Goal: Task Accomplishment & Management: Manage account settings

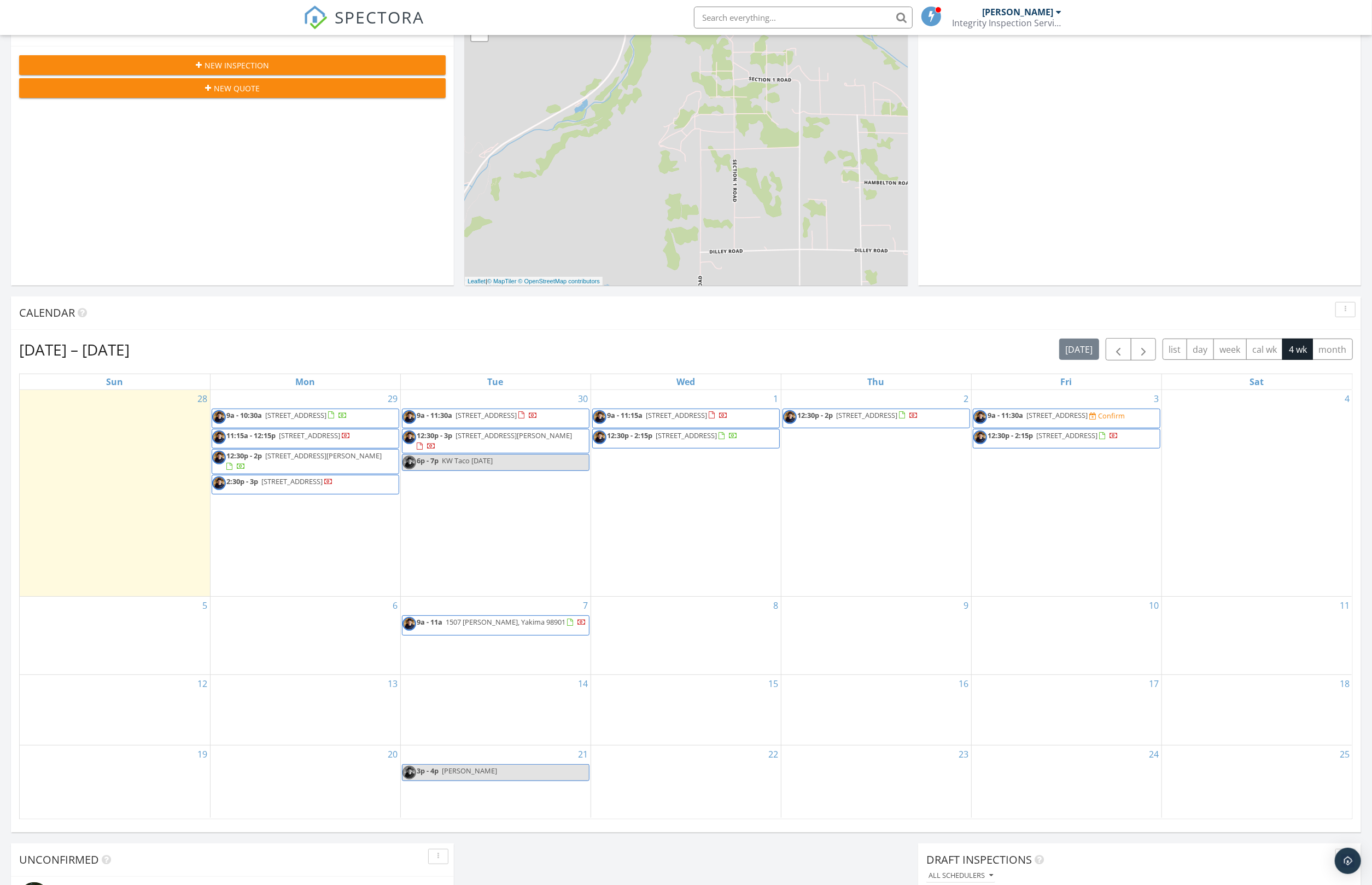
scroll to position [236, 0]
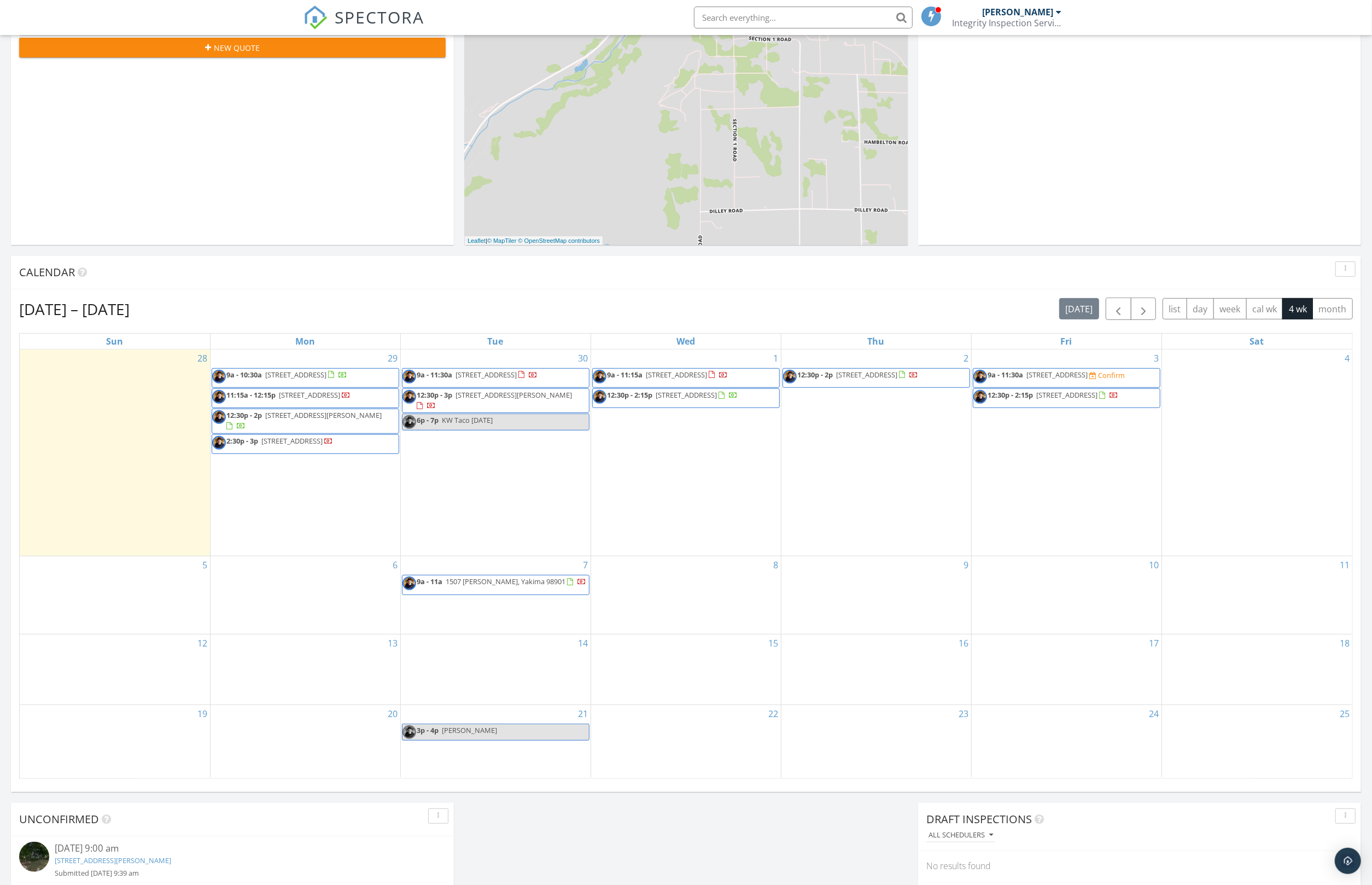
click at [1067, 381] on span "9a - 11:30a 2781 E Zillah Dr, Zillah 98953 Confirm" at bounding box center [1050, 378] width 152 height 16
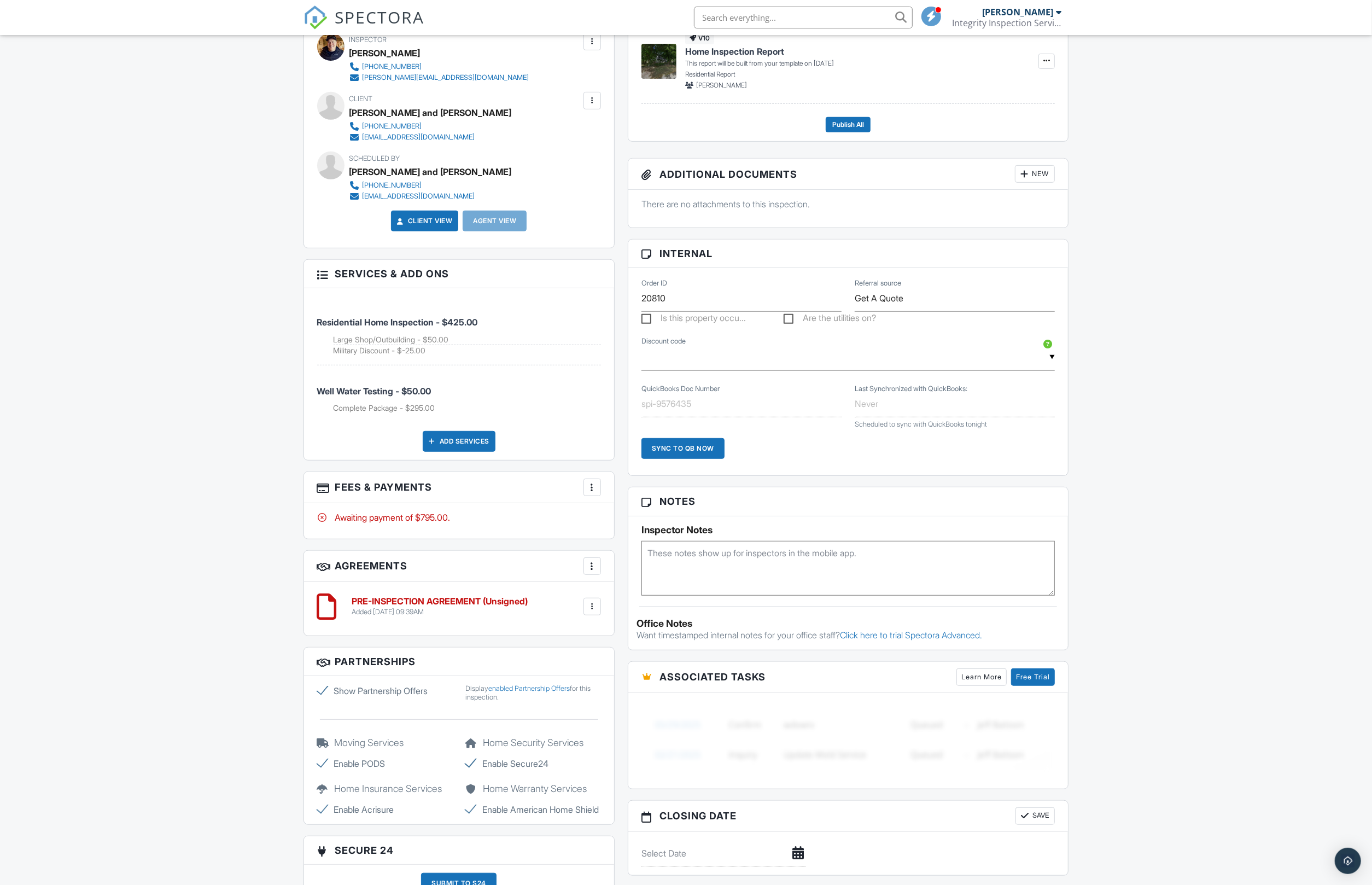
scroll to position [436, 0]
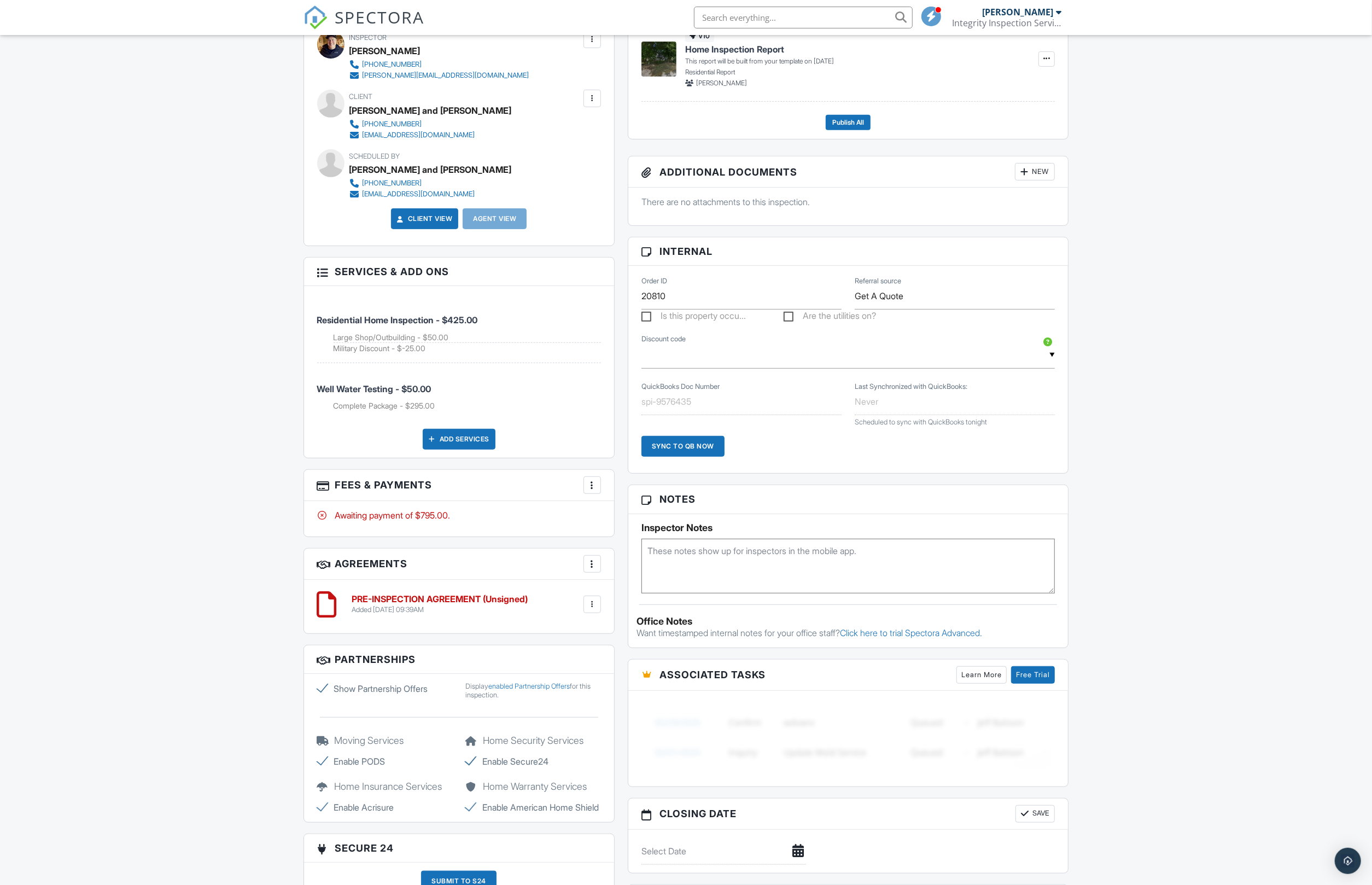
click at [591, 570] on div at bounding box center [592, 563] width 11 height 11
click at [642, 606] on li "Add Agreement" at bounding box center [657, 598] width 135 height 27
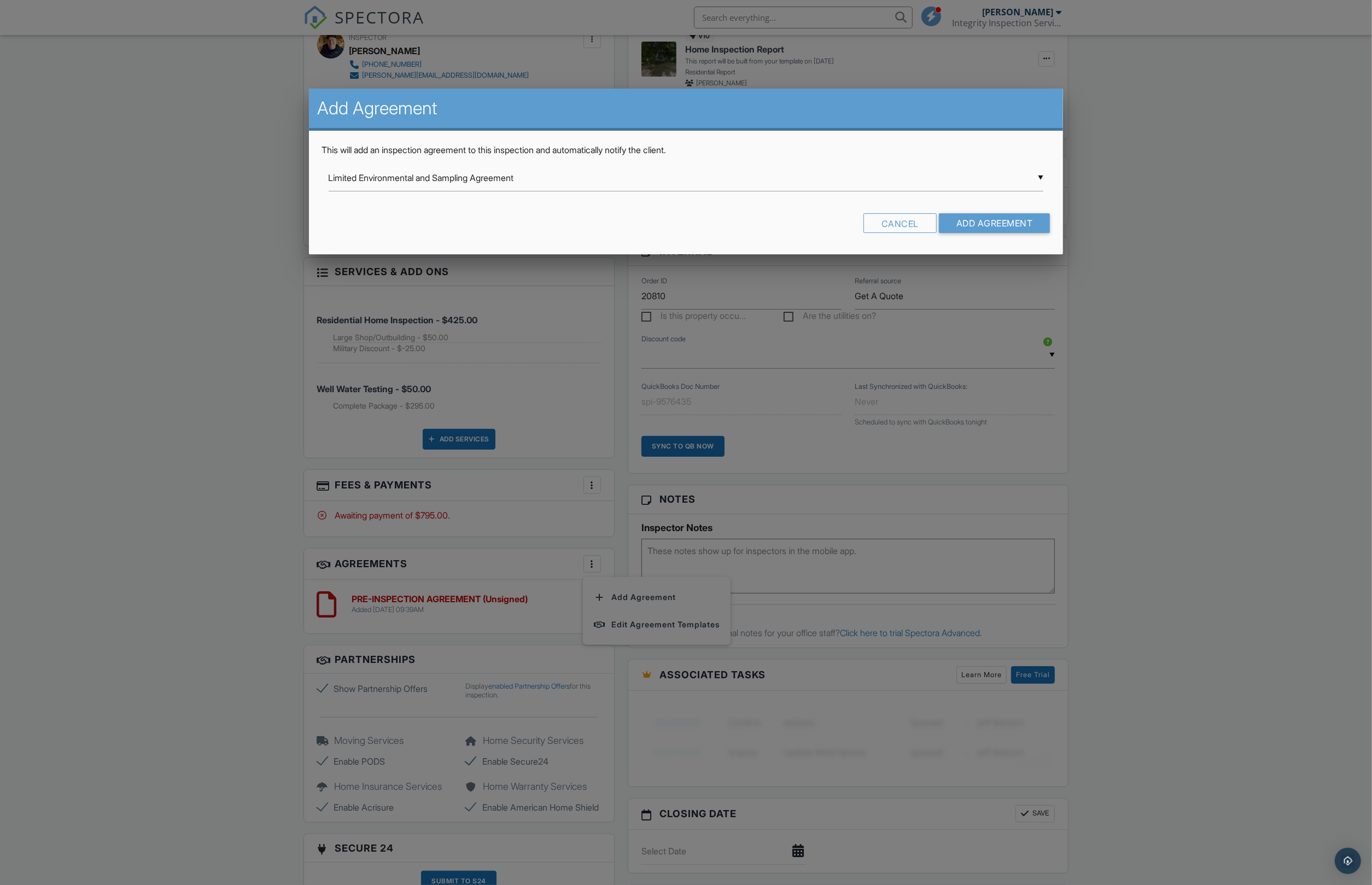
click at [390, 175] on div "▼ Limited Environmental and Sampling Agreement Limited Environmental and Sampli…" at bounding box center [686, 178] width 716 height 27
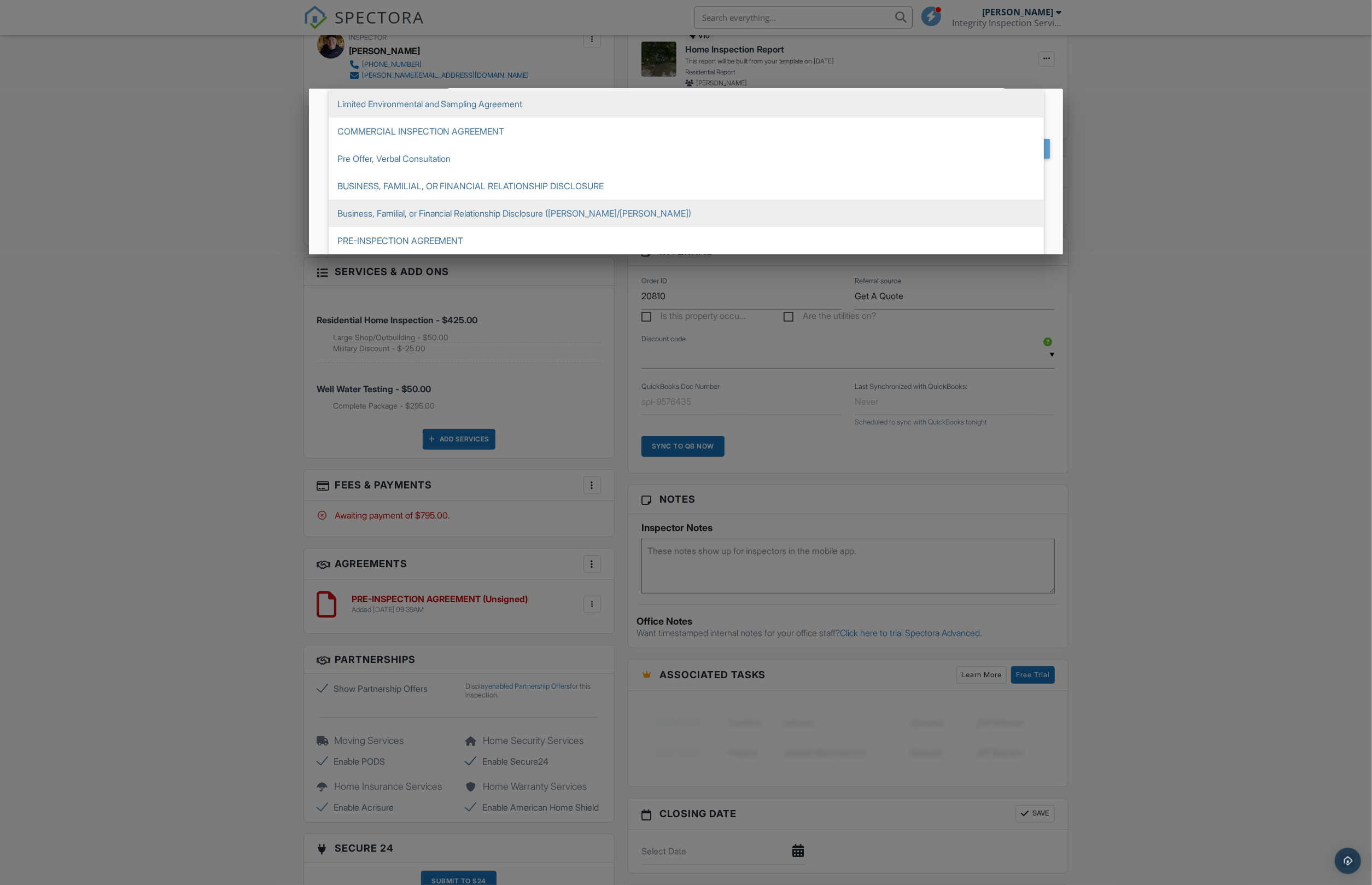
scroll to position [75, 0]
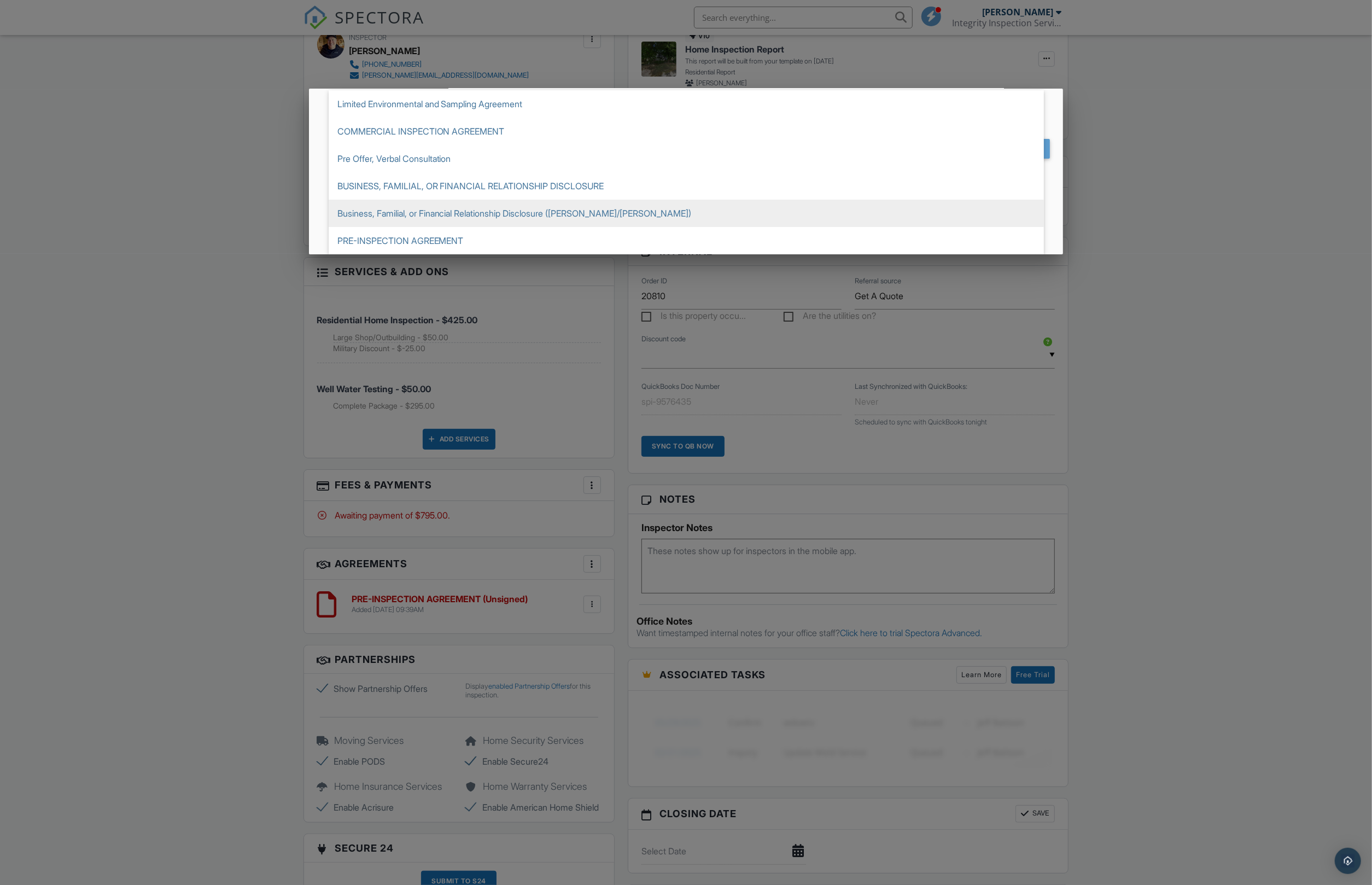
click at [392, 219] on span "Business, Familial, or Financial Relationship Disclosure ([PERSON_NAME]/[PERSON…" at bounding box center [686, 214] width 716 height 27
type input "Business, Familial, or Financial Relationship Disclosure ([PERSON_NAME]/[PERSON…"
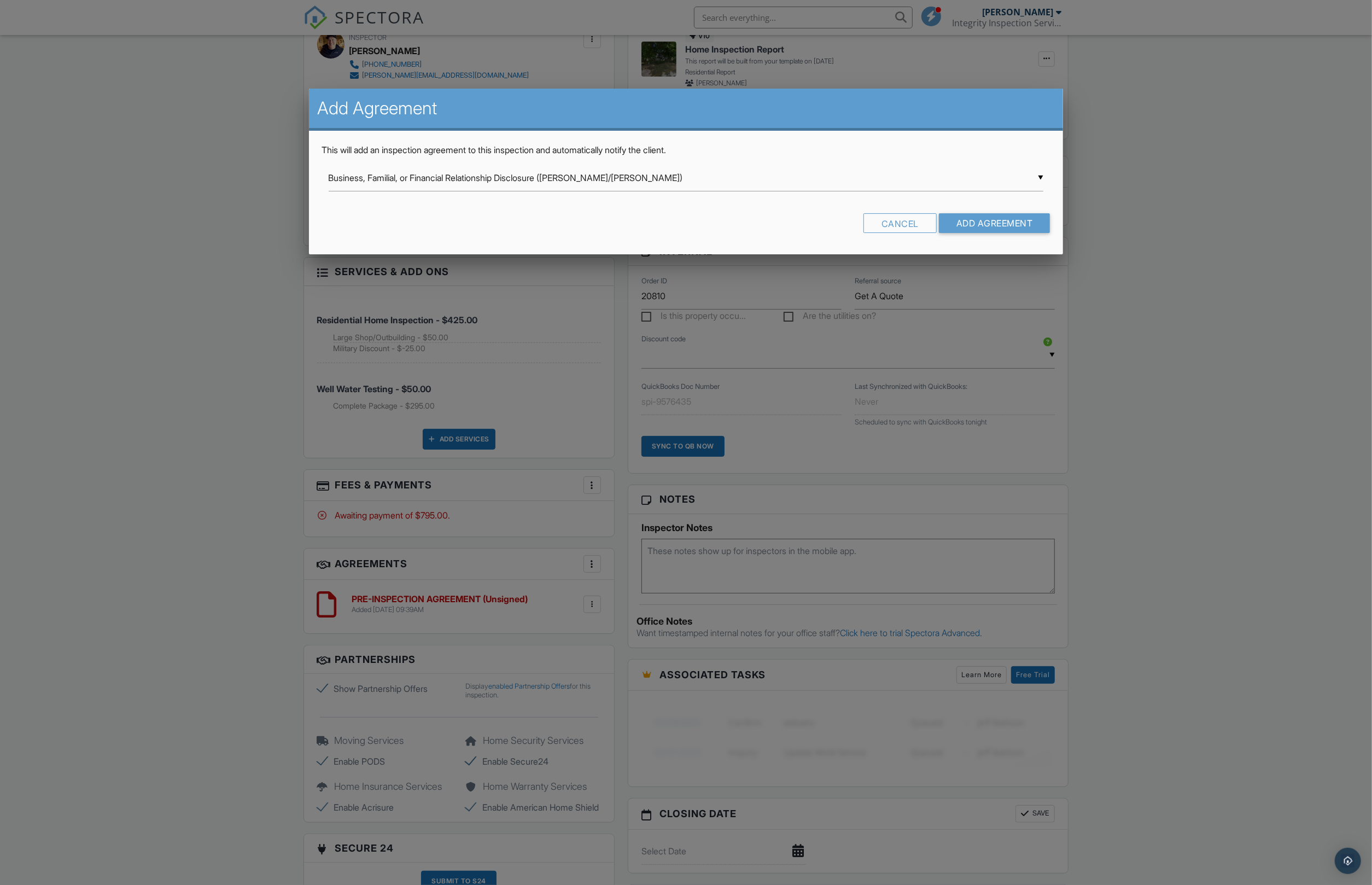
scroll to position [0, 0]
click at [1022, 225] on input "Add Agreement" at bounding box center [995, 223] width 112 height 19
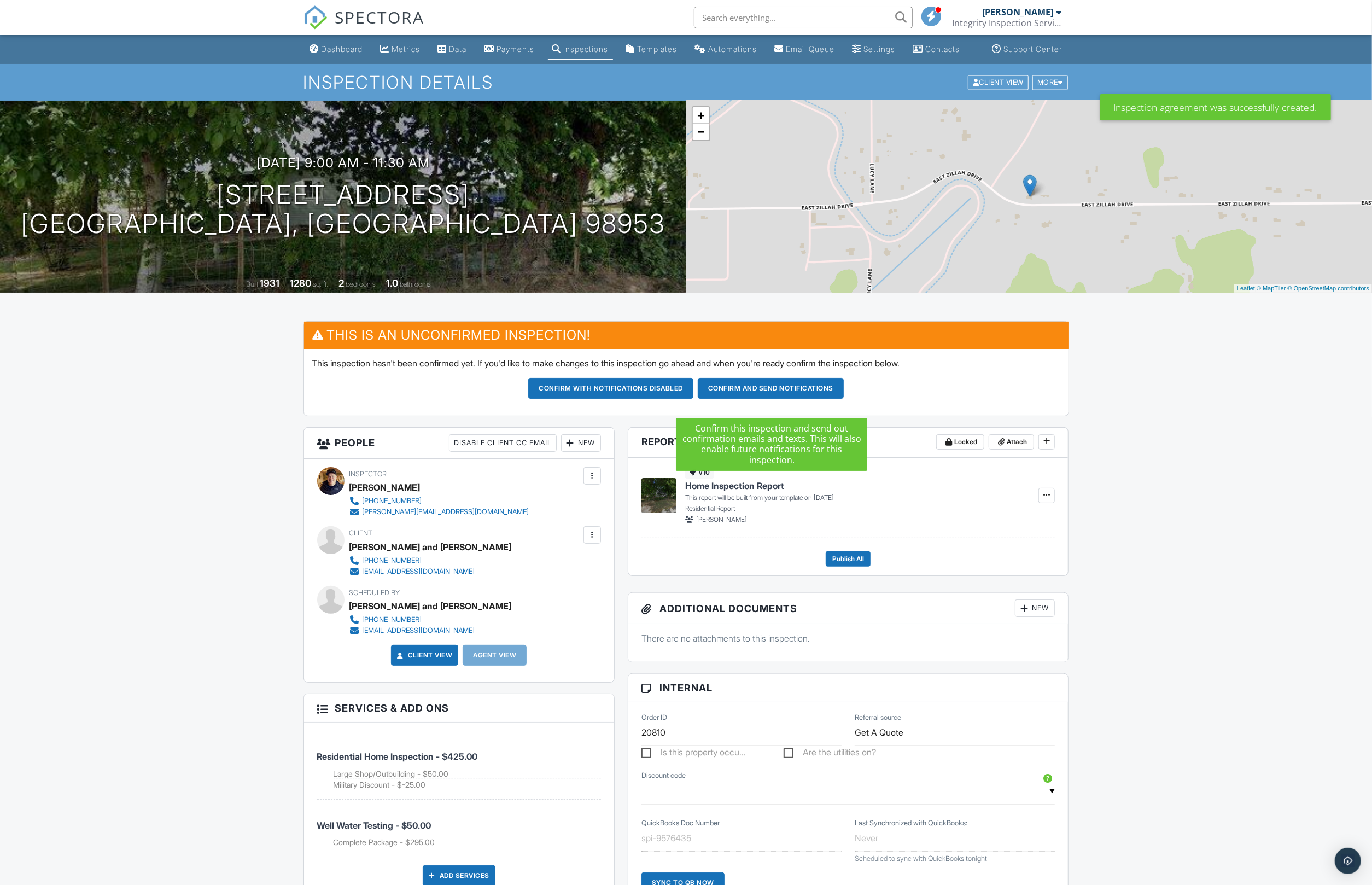
click at [760, 397] on button "Confirm and send notifications" at bounding box center [771, 388] width 146 height 21
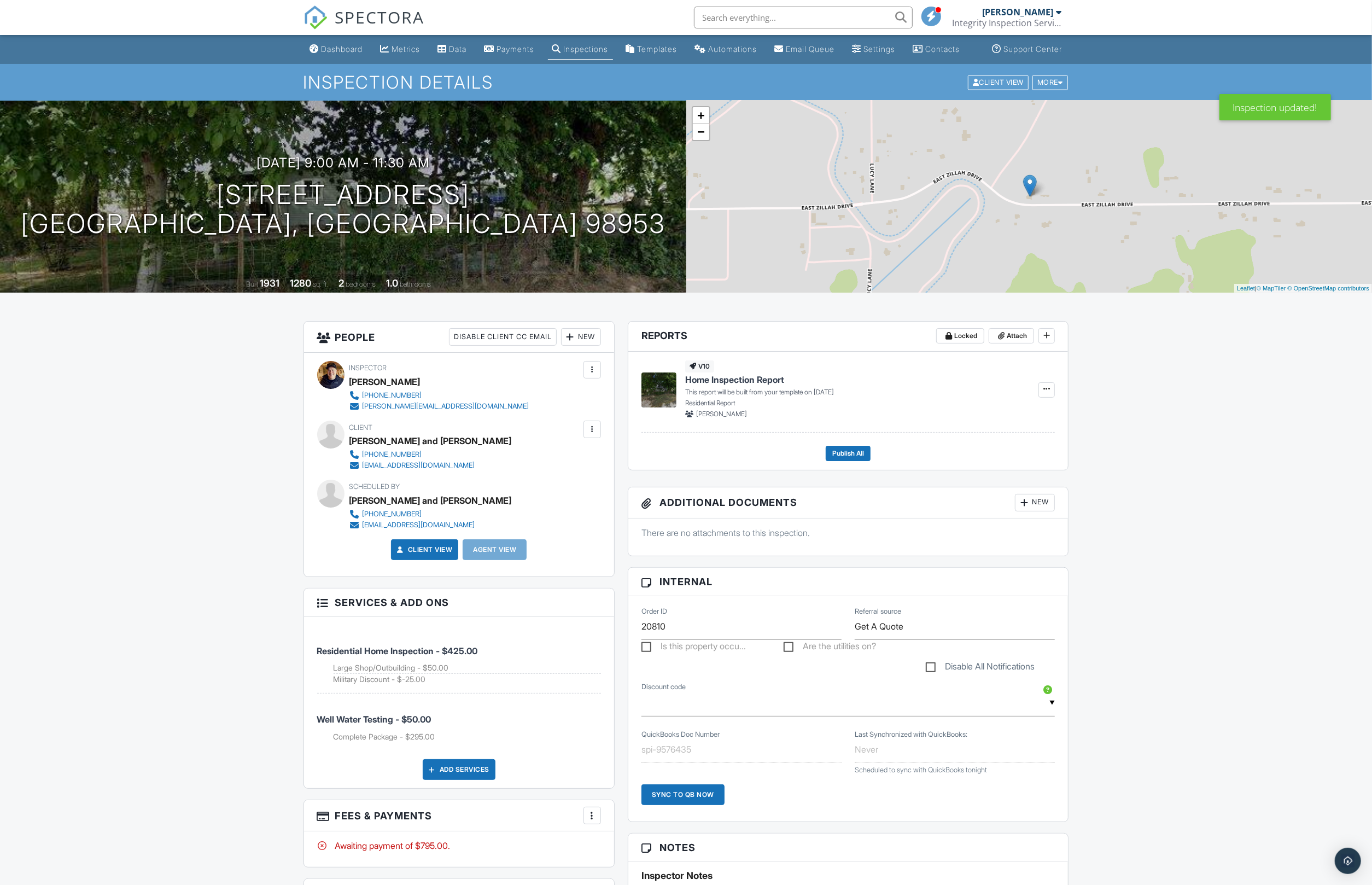
click at [388, 470] on div "[EMAIL_ADDRESS][DOMAIN_NAME]" at bounding box center [418, 466] width 112 height 9
click at [340, 54] on div "Dashboard" at bounding box center [342, 49] width 42 height 9
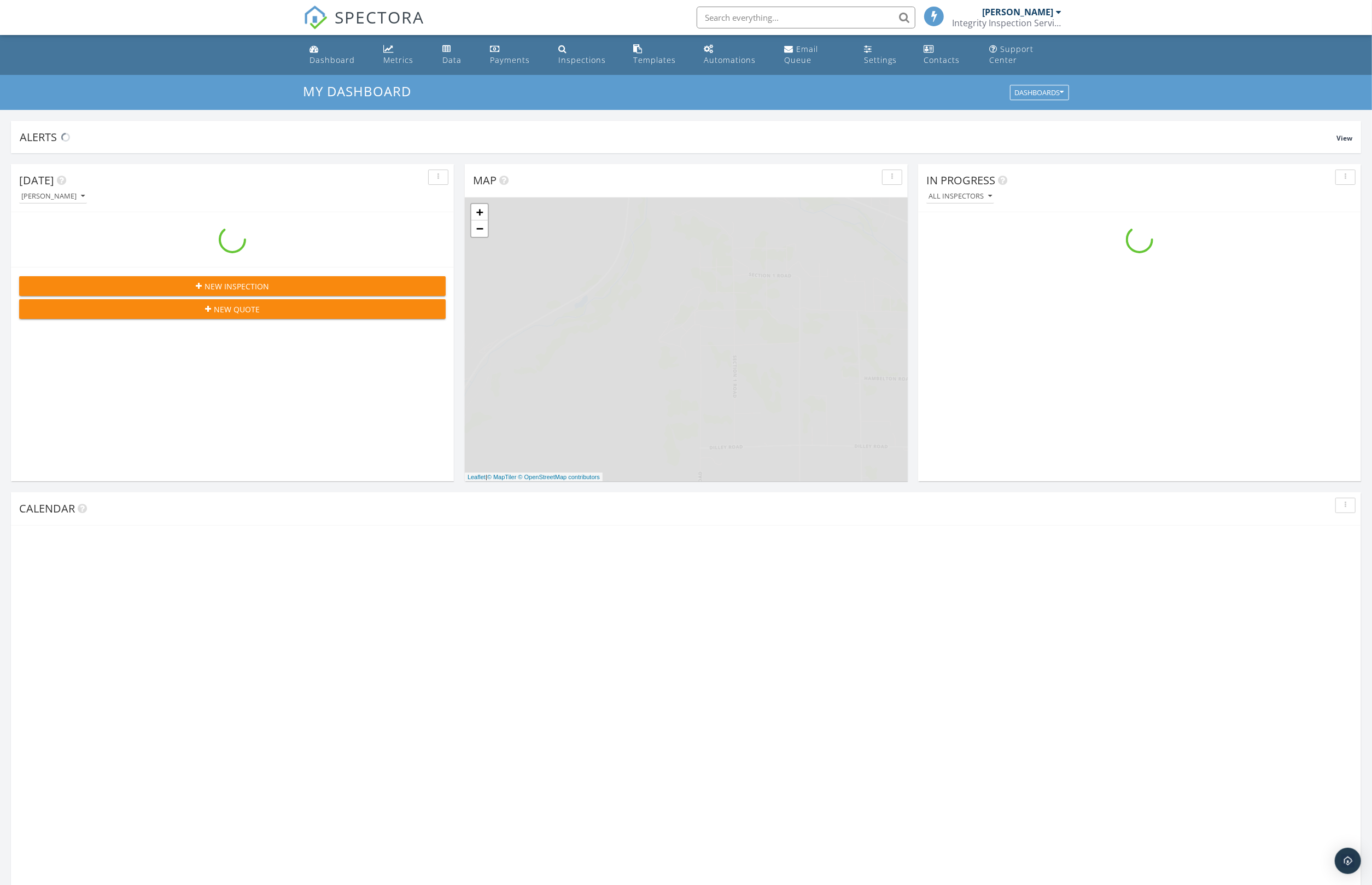
scroll to position [996, 1373]
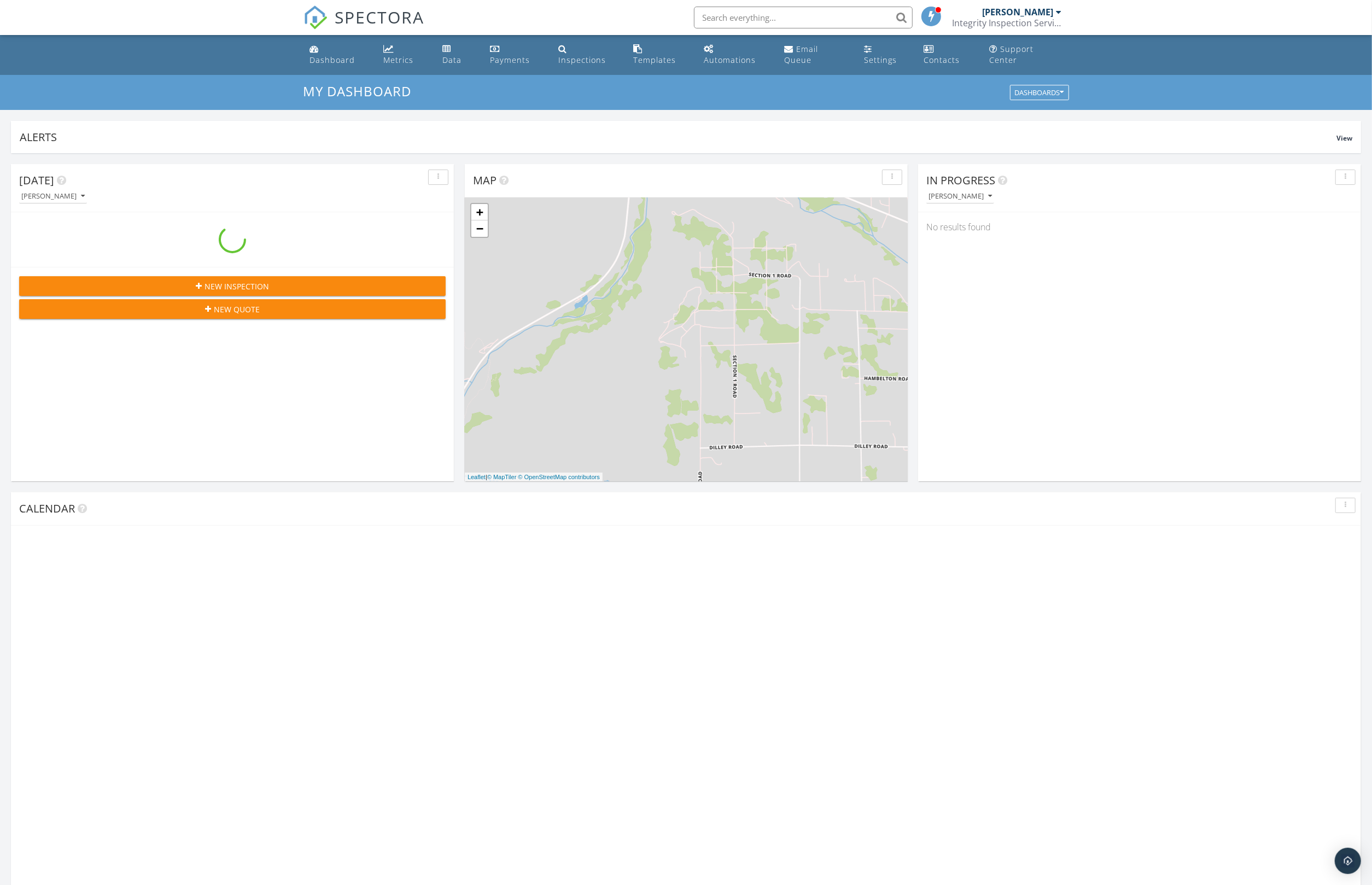
scroll to position [996, 1373]
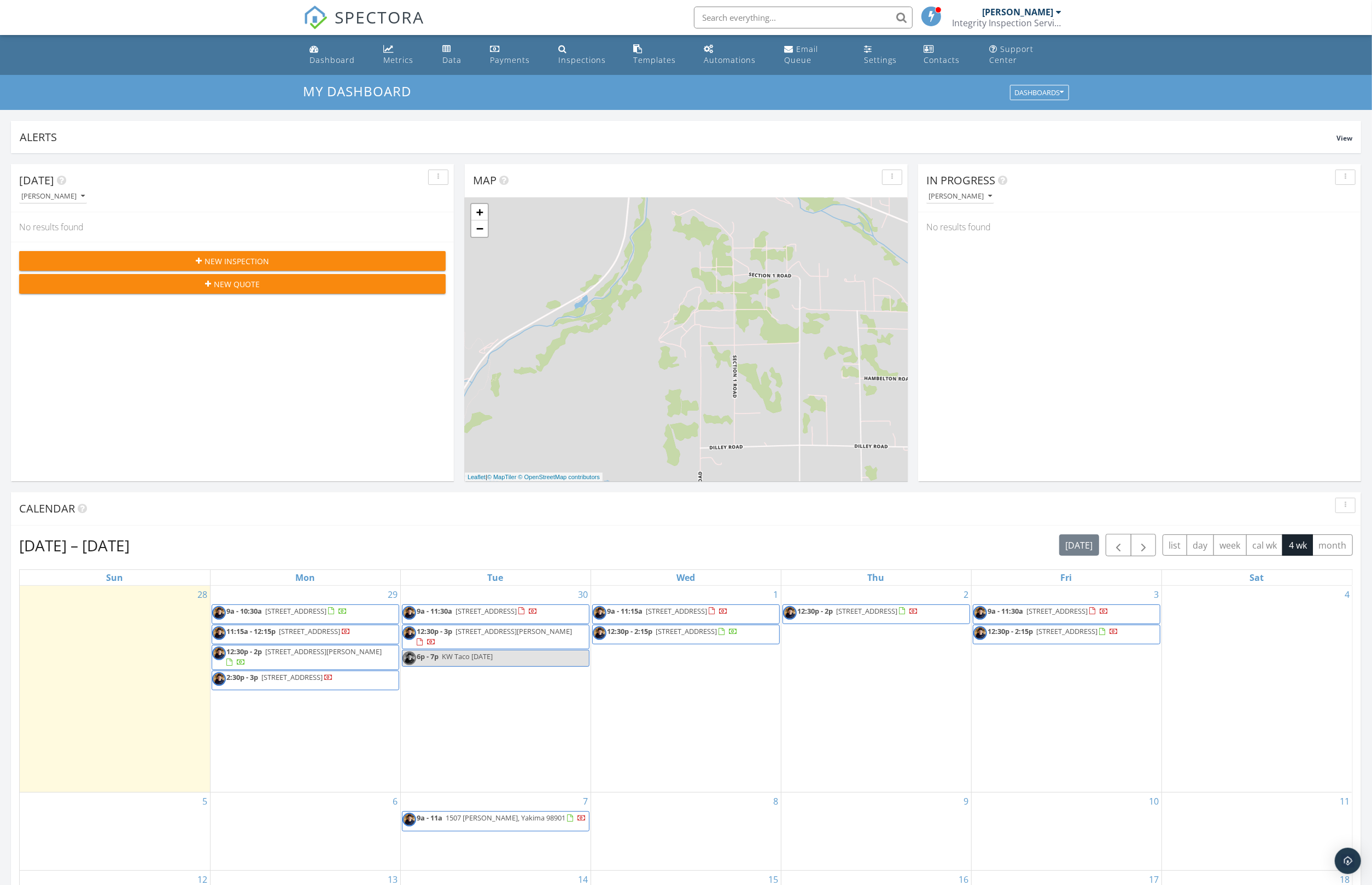
click at [496, 638] on span "12:30p - 3p [STREET_ADDRESS][PERSON_NAME]" at bounding box center [496, 637] width 186 height 21
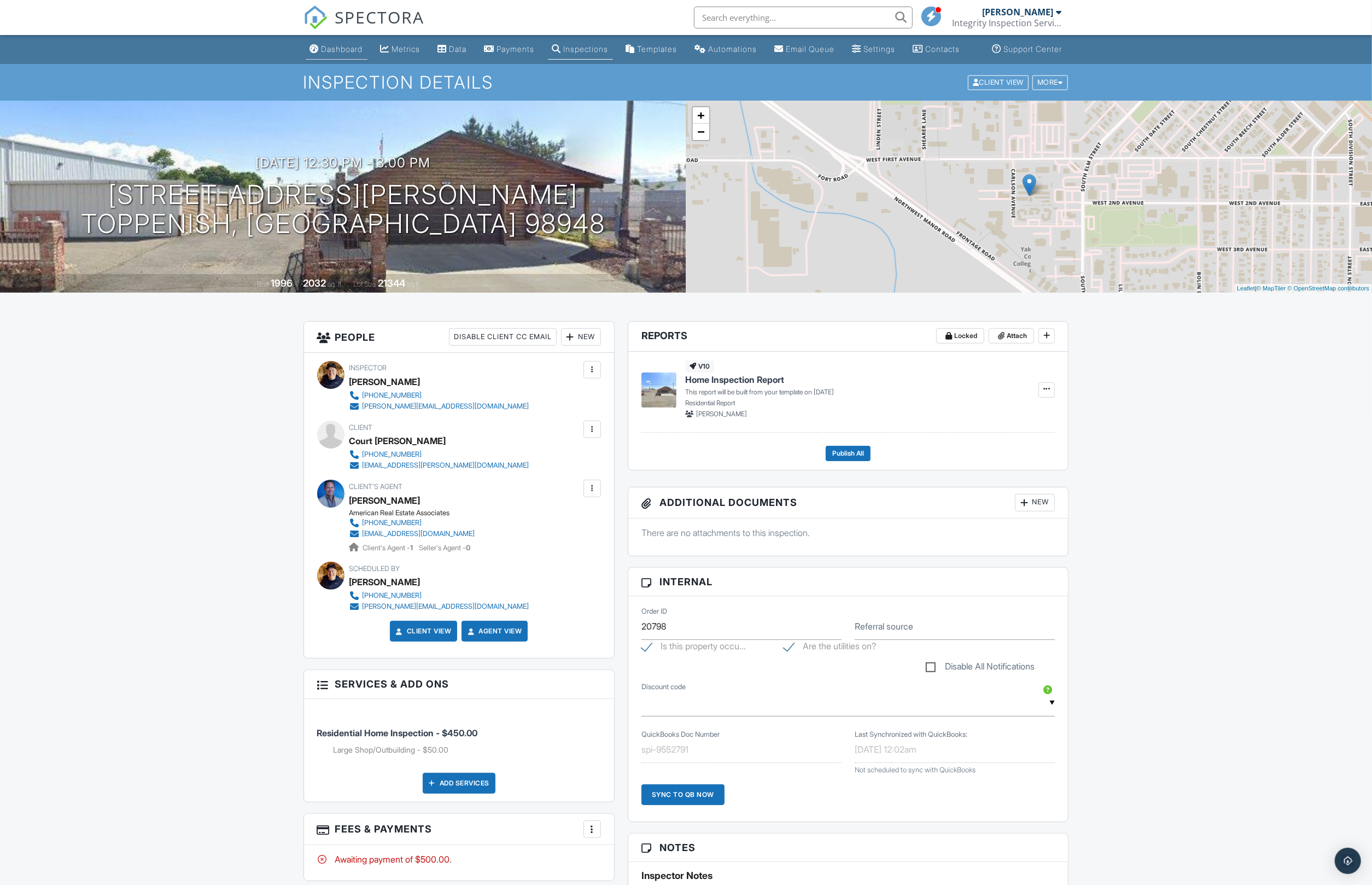
click at [341, 54] on div "Dashboard" at bounding box center [342, 49] width 42 height 9
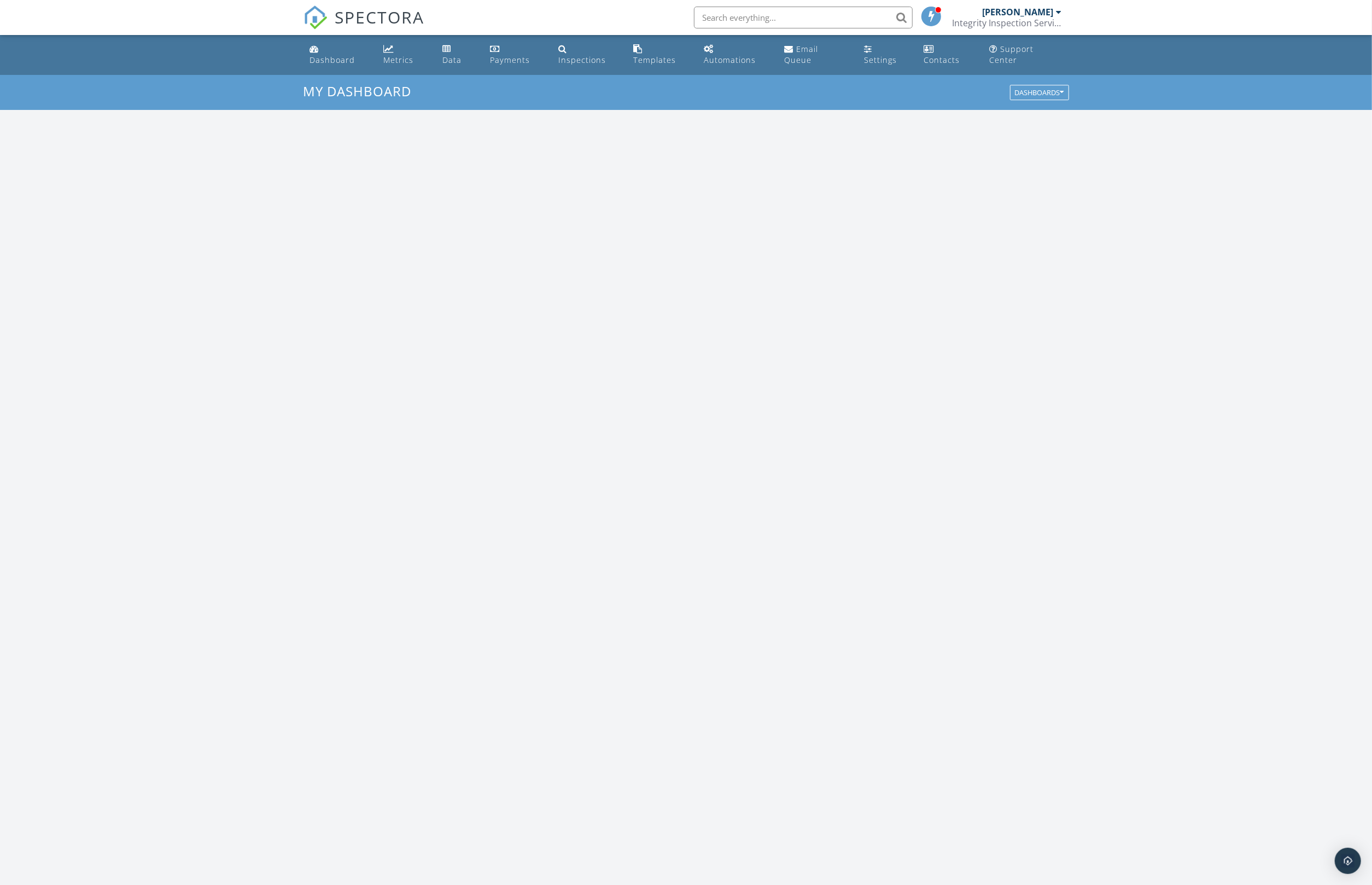
scroll to position [996, 1373]
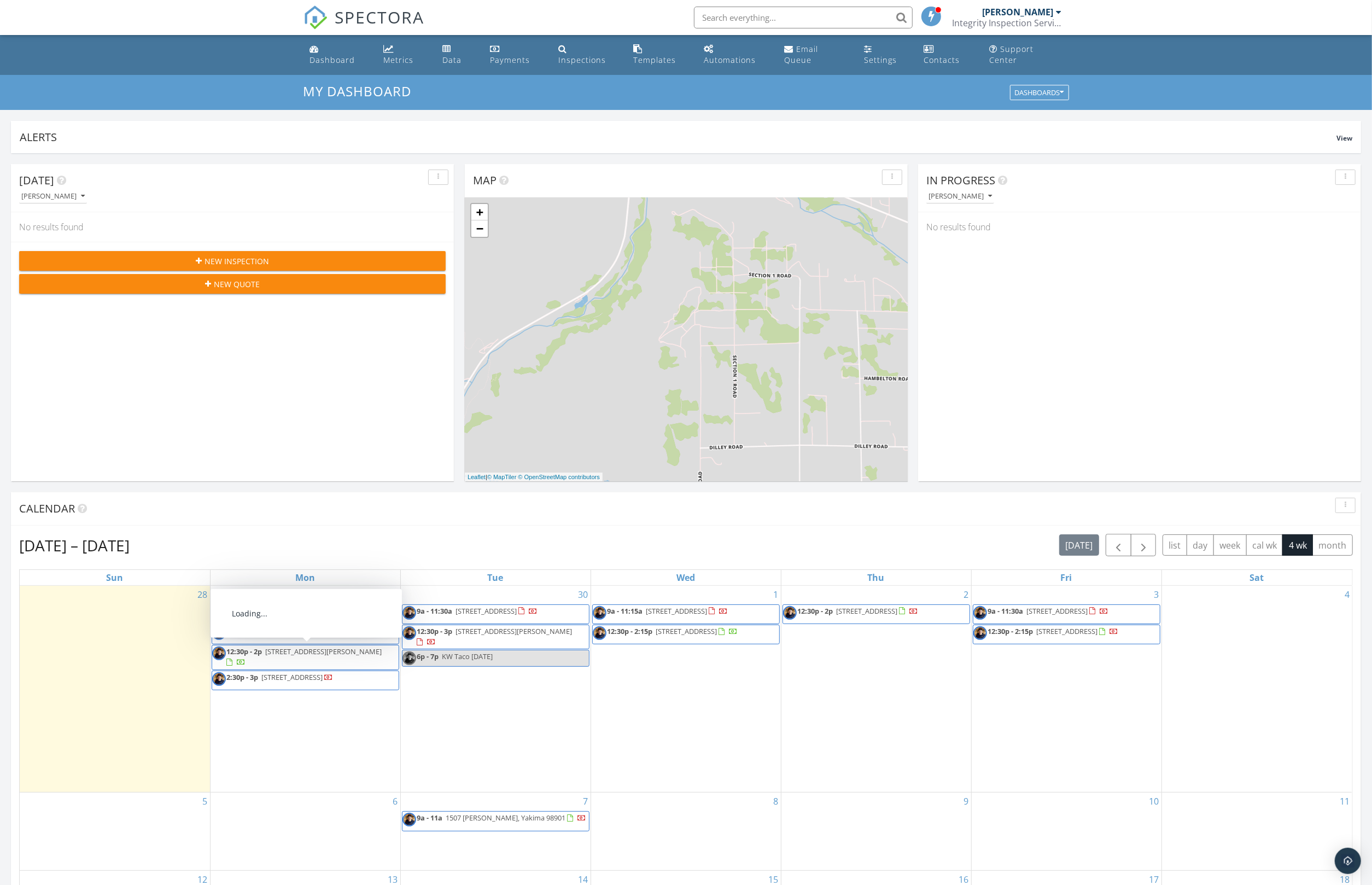
click at [501, 718] on div "30 9a - 11:30a [STREET_ADDRESS] 12:30p - 3p [STREET_ADDRESS][PERSON_NAME] 6p - …" at bounding box center [496, 689] width 190 height 207
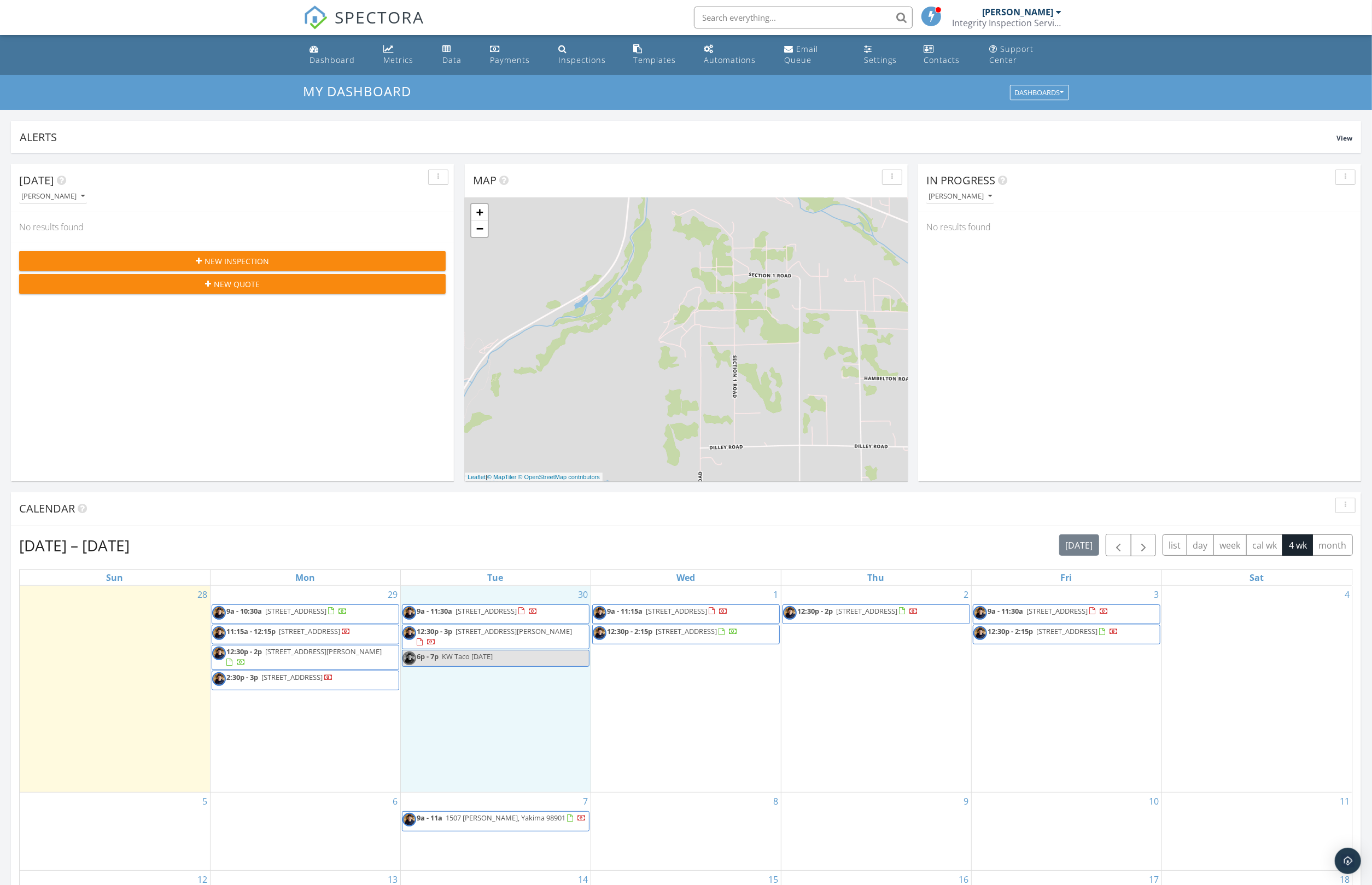
click at [768, 104] on div "My Dashboard Dashboards" at bounding box center [686, 92] width 1372 height 35
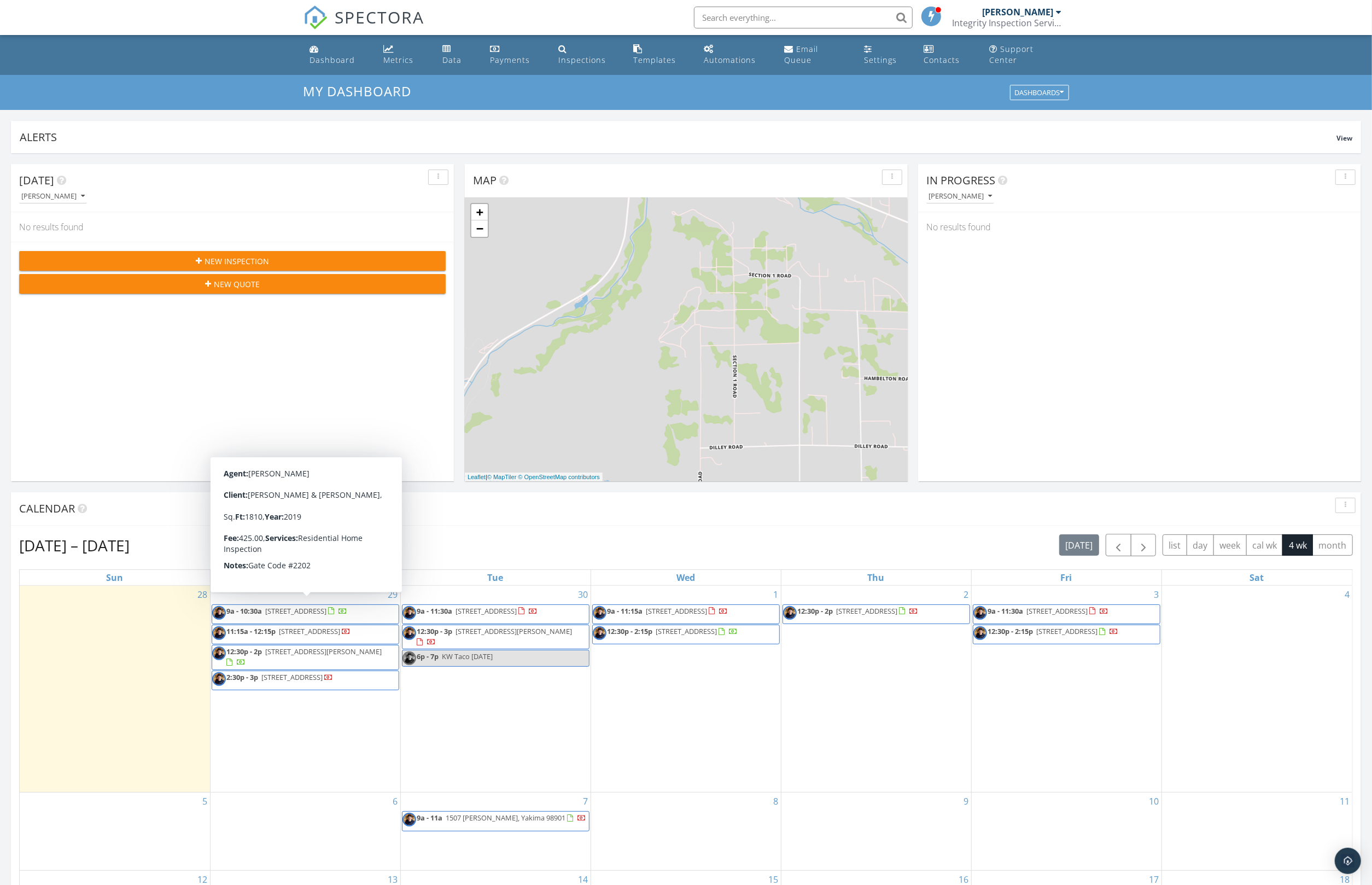
click at [477, 512] on div "Calendar" at bounding box center [678, 509] width 1318 height 16
